Goal: Find specific page/section

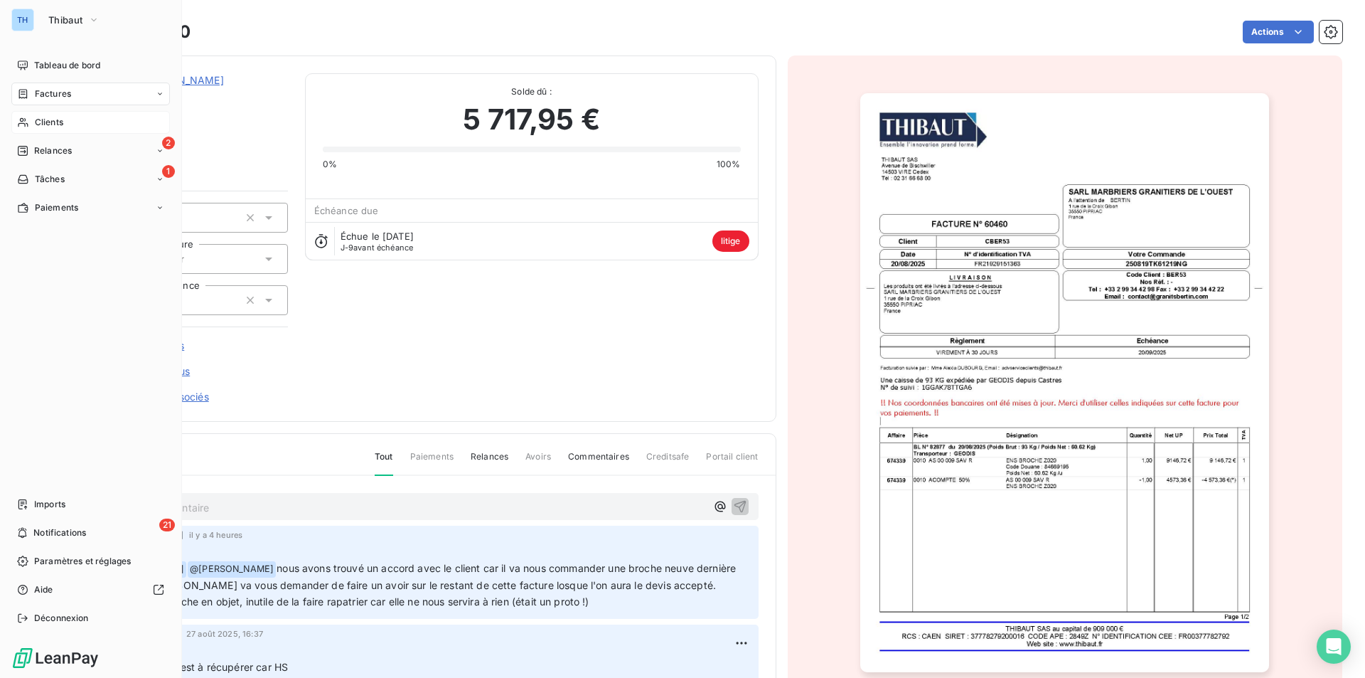
click at [51, 122] on span "Clients" at bounding box center [49, 122] width 28 height 13
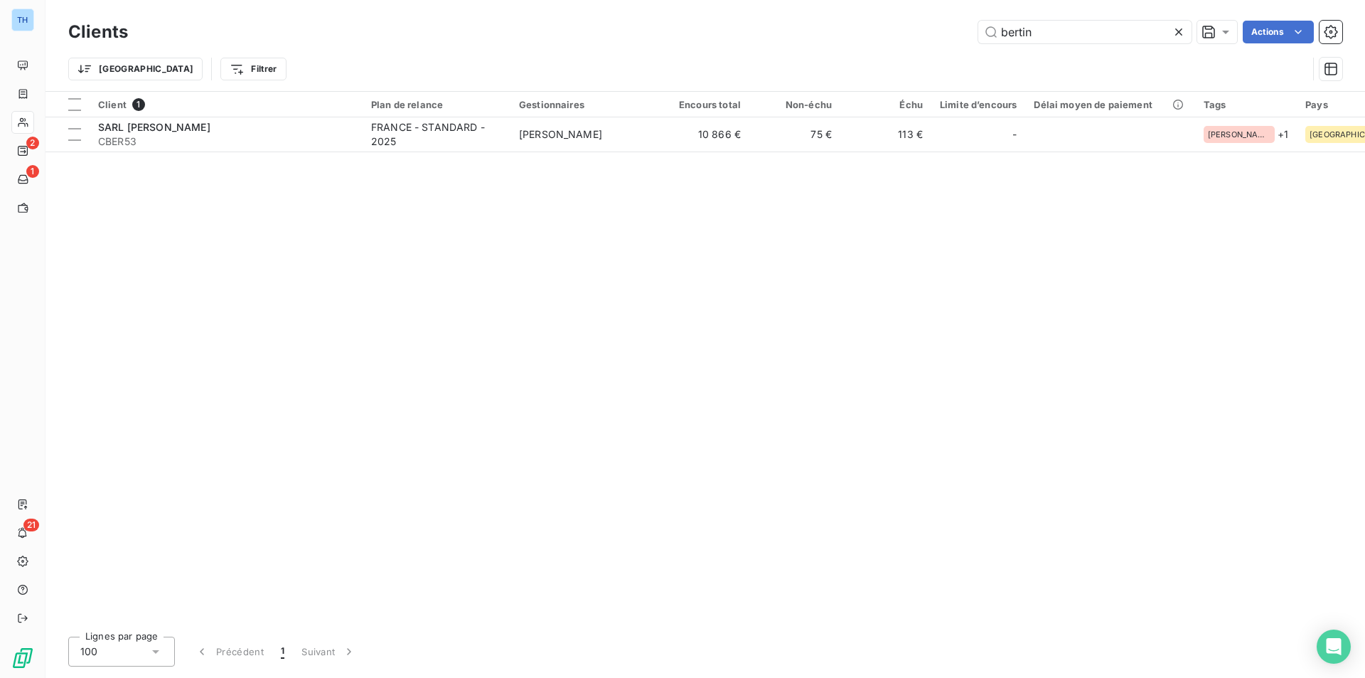
drag, startPoint x: 1061, startPoint y: 36, endPoint x: 913, endPoint y: 36, distance: 147.9
click at [920, 36] on div "bertin Actions" at bounding box center [744, 32] width 1198 height 23
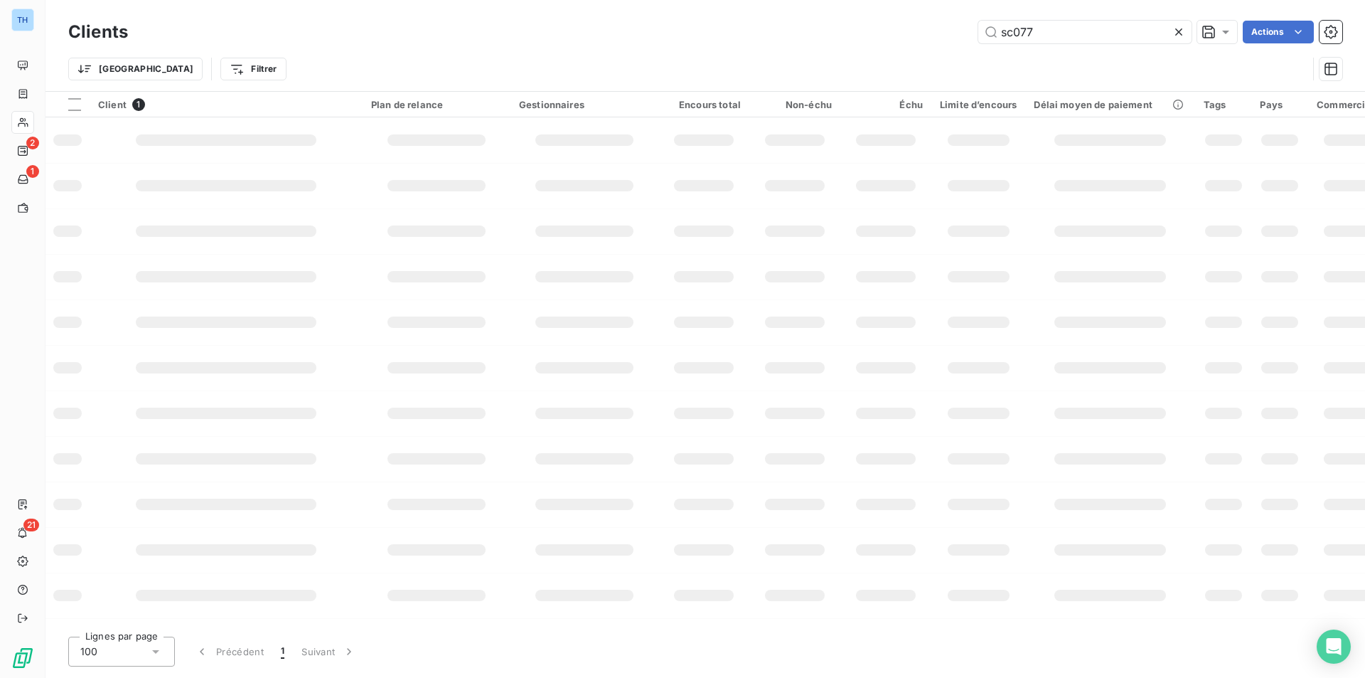
type input "sc077"
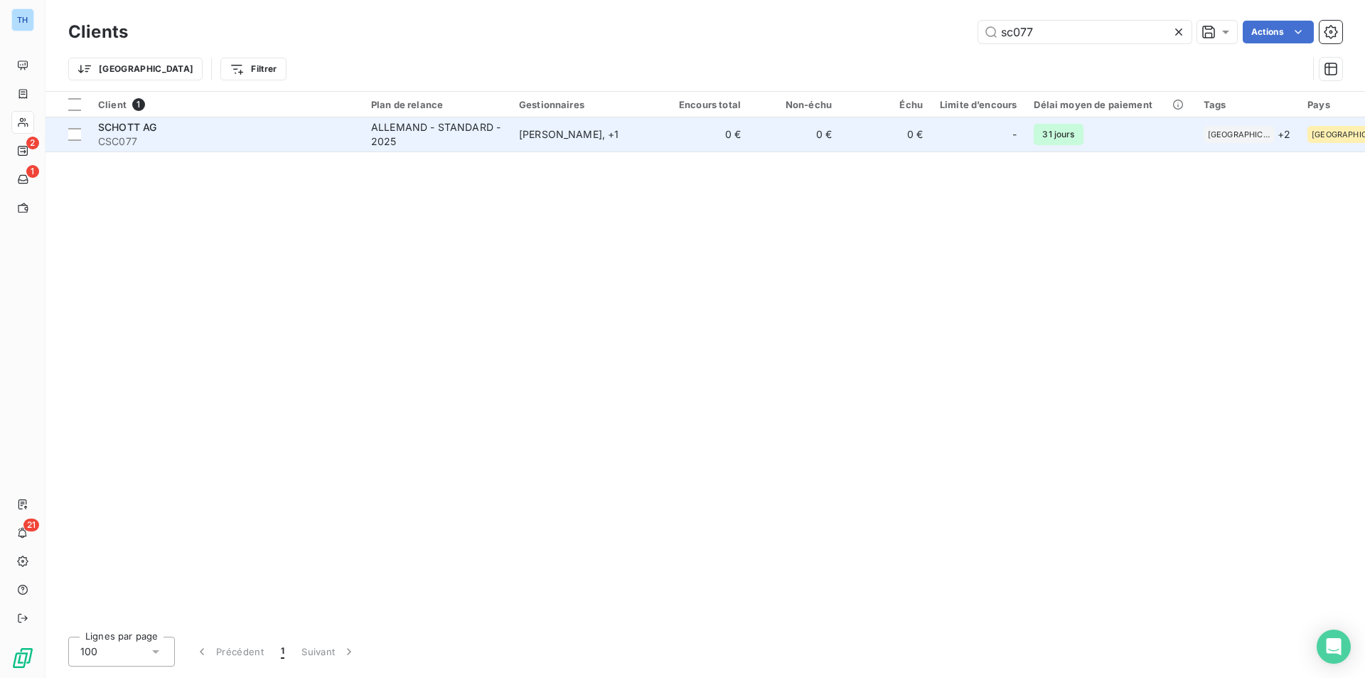
click at [214, 123] on div "SCHOTT AG" at bounding box center [226, 127] width 256 height 14
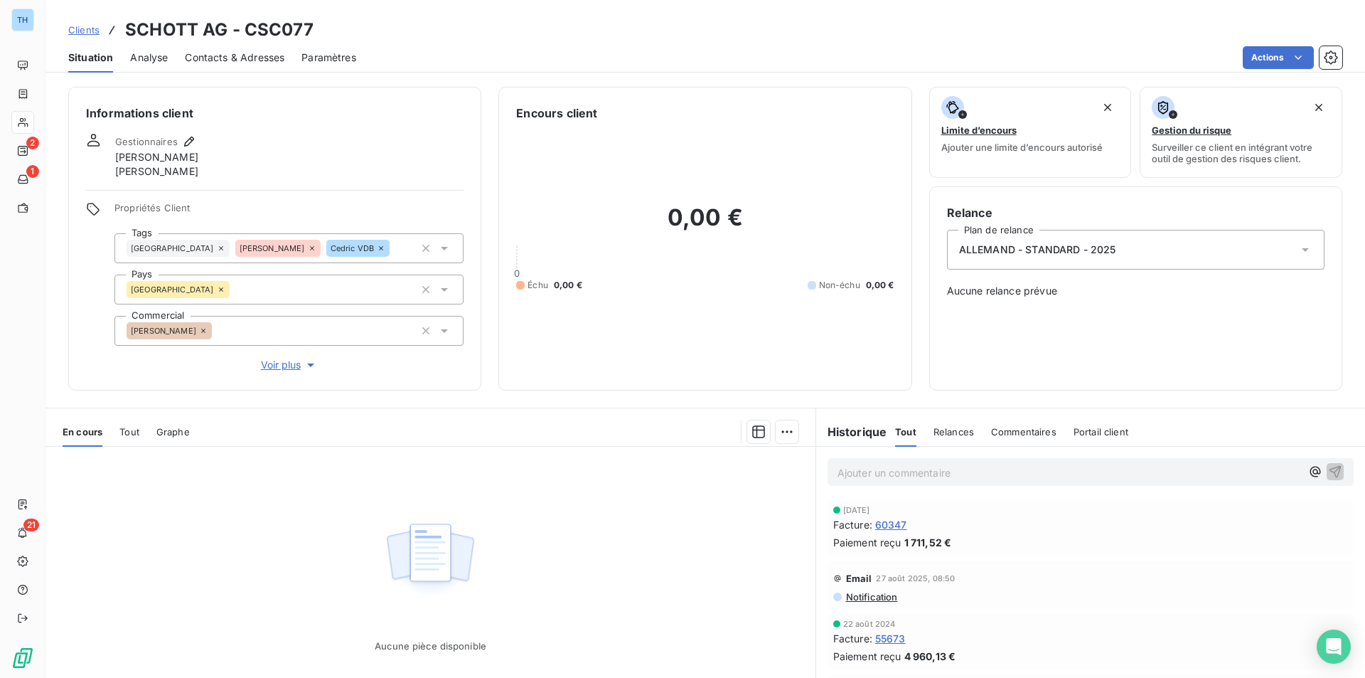
click at [142, 54] on span "Analyse" at bounding box center [149, 57] width 38 height 14
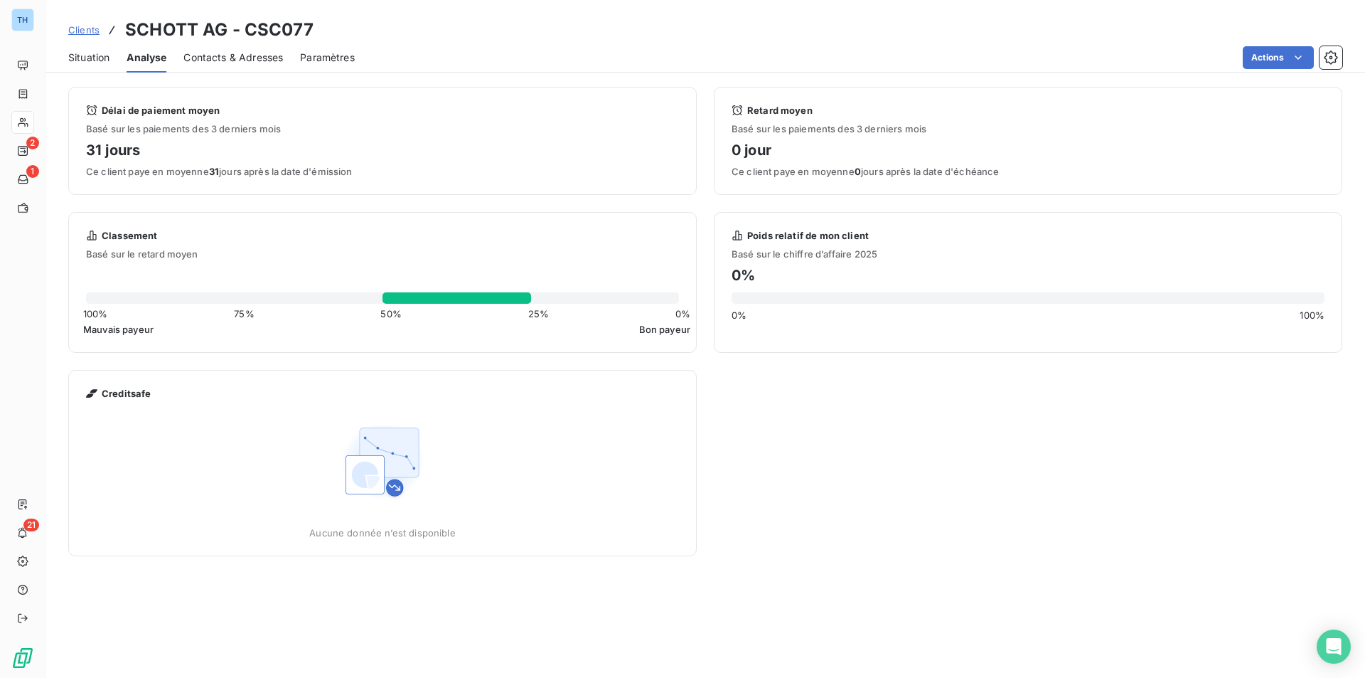
click at [76, 58] on span "Situation" at bounding box center [88, 57] width 41 height 14
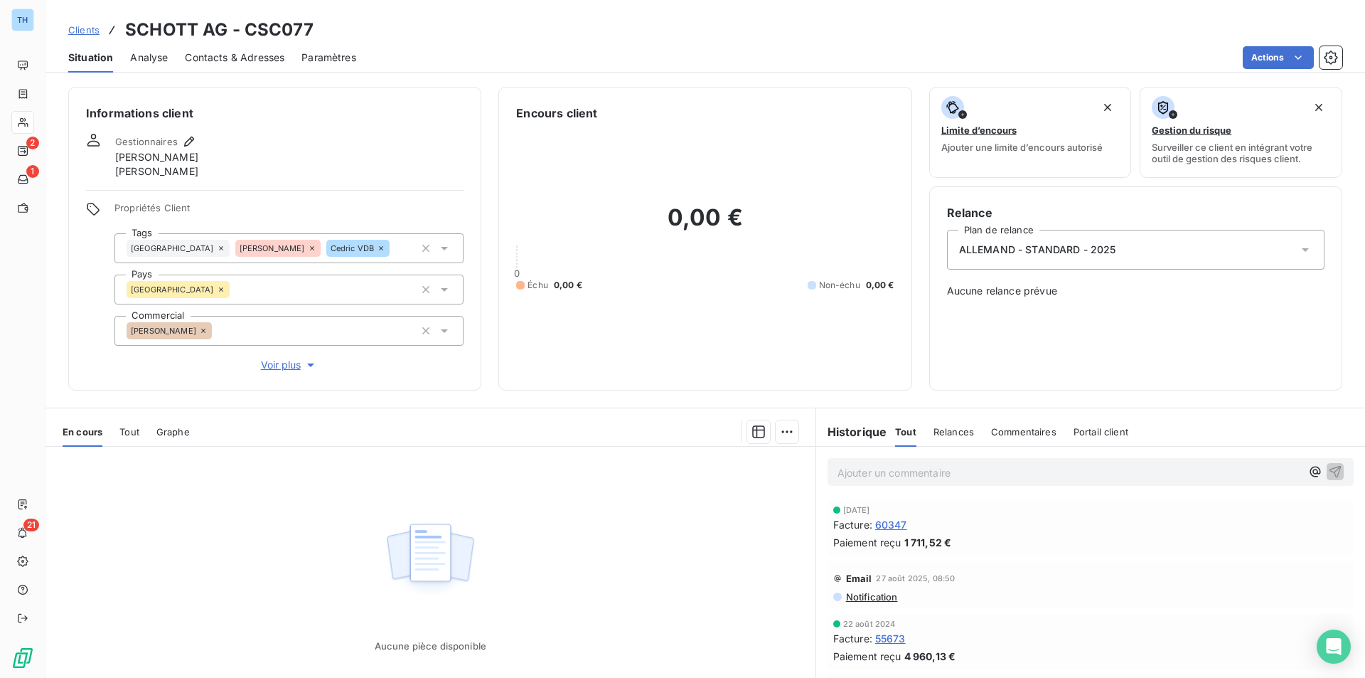
click at [129, 428] on span "Tout" at bounding box center [129, 431] width 20 height 11
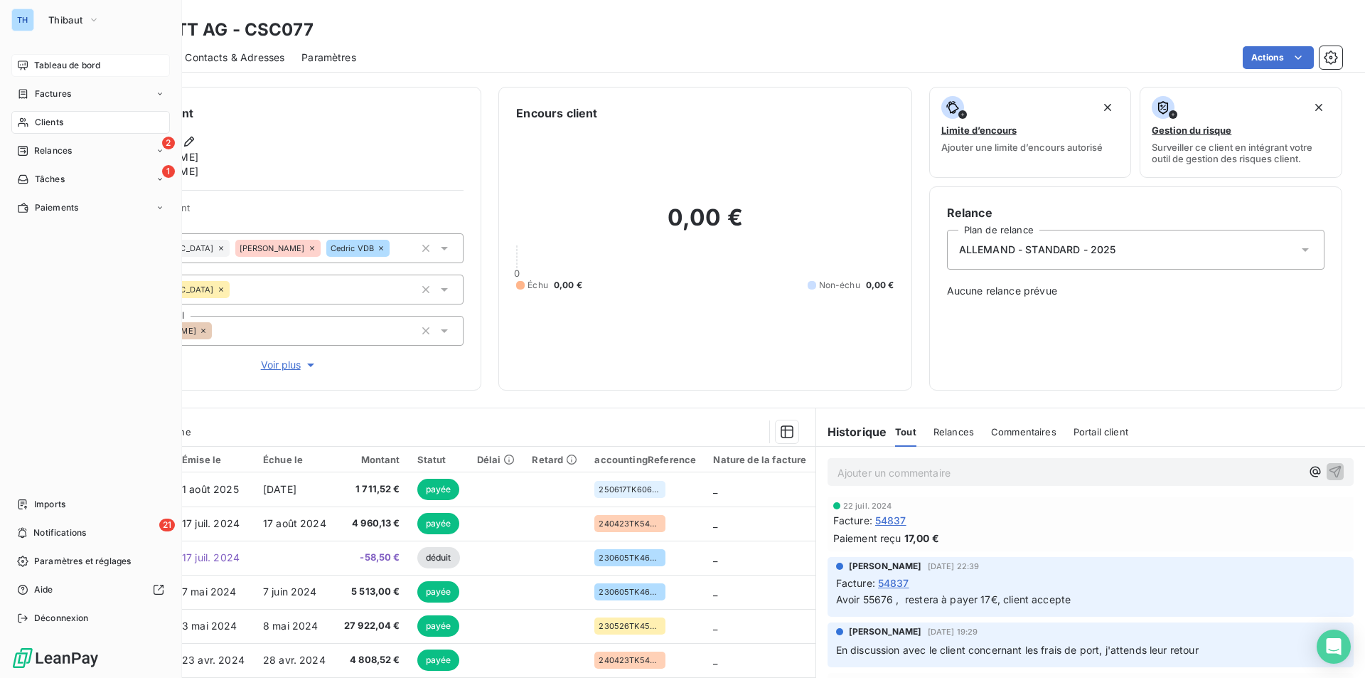
click at [47, 62] on span "Tableau de bord" at bounding box center [67, 65] width 66 height 13
